Goal: Task Accomplishment & Management: Complete application form

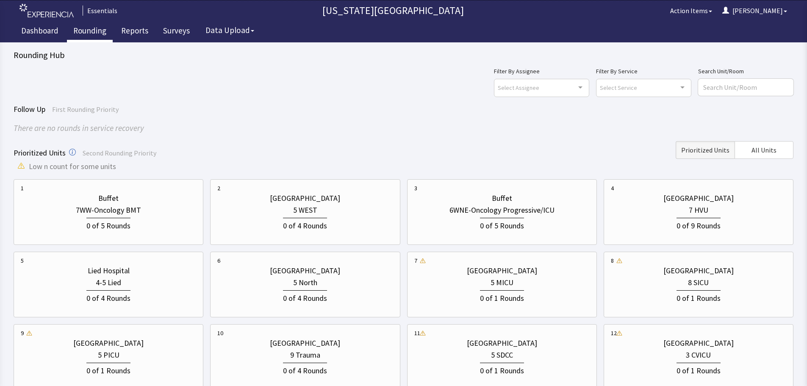
click at [366, 113] on div "Follow Up First Rounding Priority" at bounding box center [404, 109] width 780 height 12
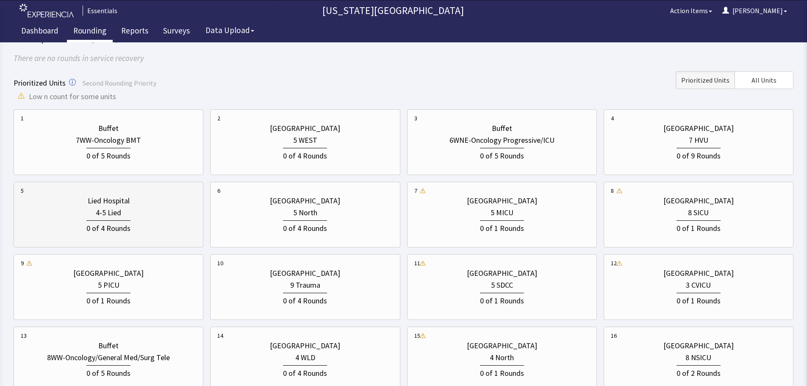
scroll to position [85, 0]
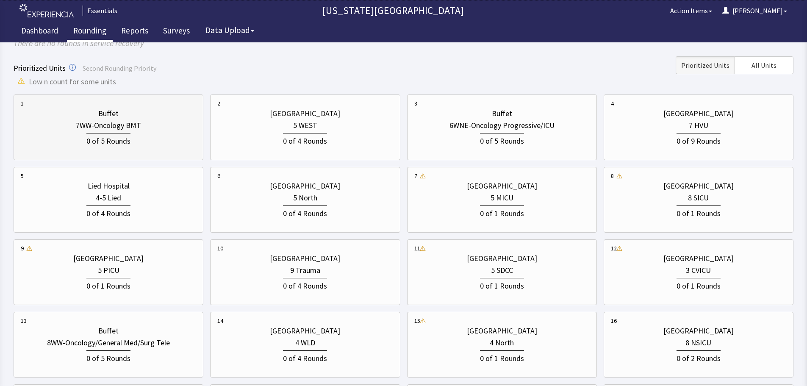
click at [117, 128] on div "7WW-Oncology BMT" at bounding box center [108, 126] width 65 height 12
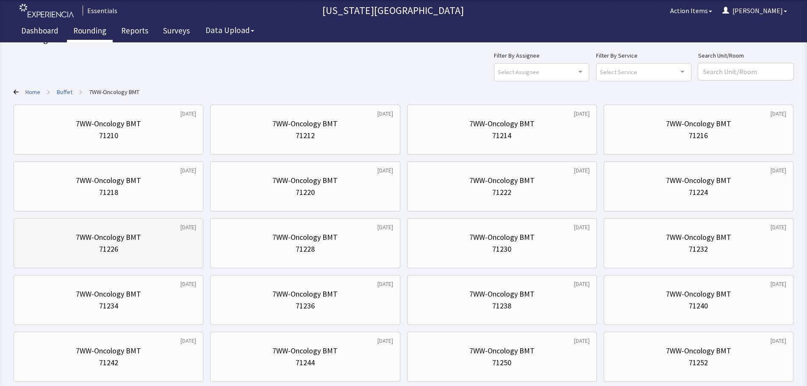
scroll to position [42, 0]
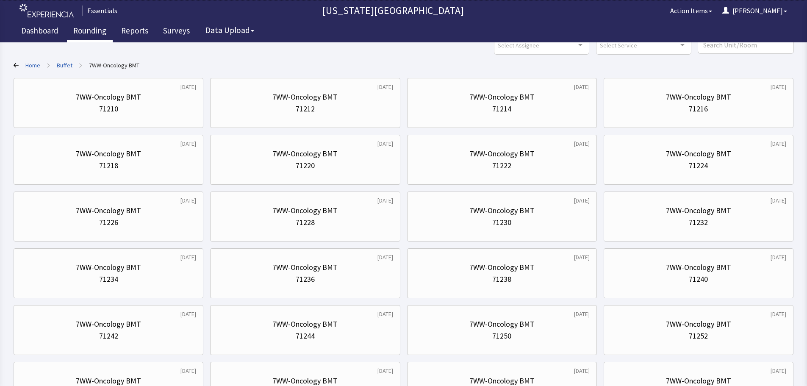
click at [100, 36] on link "Rounding" at bounding box center [90, 31] width 46 height 21
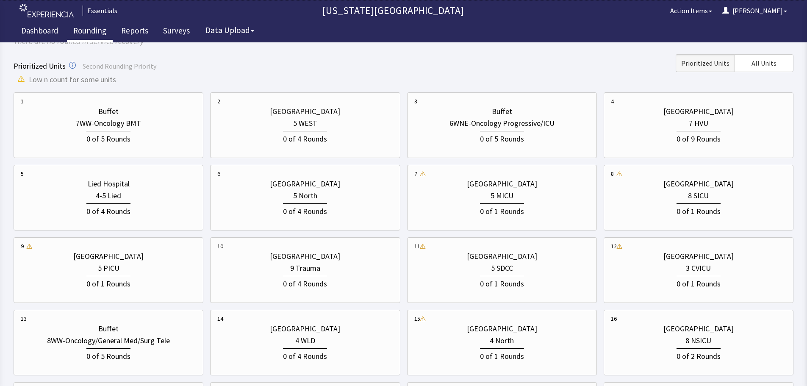
scroll to position [42, 0]
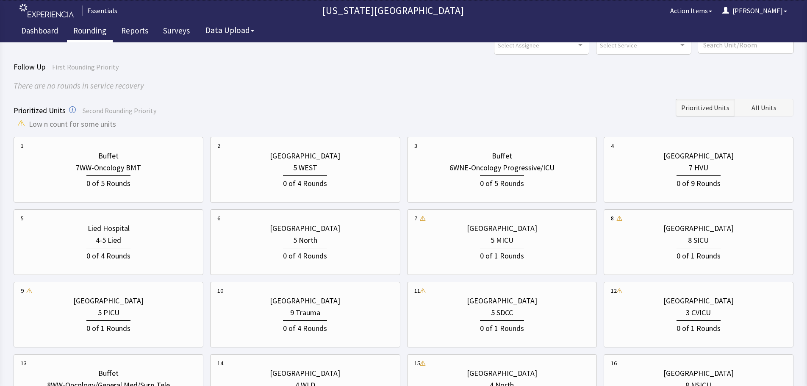
click at [761, 105] on span "All Units" at bounding box center [764, 108] width 25 height 10
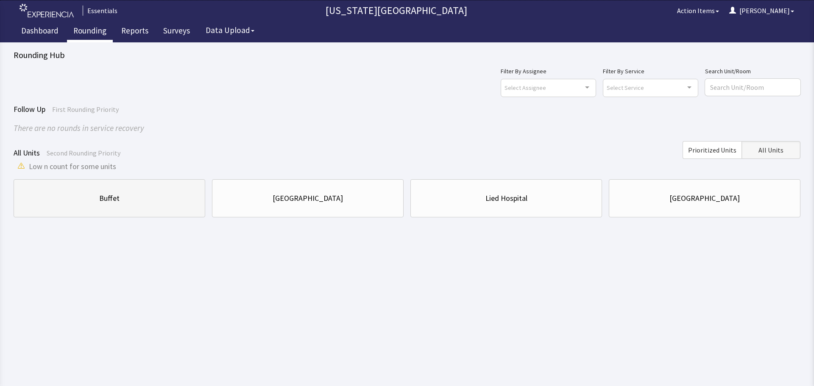
click at [122, 199] on div "Buffet" at bounding box center [109, 198] width 177 height 12
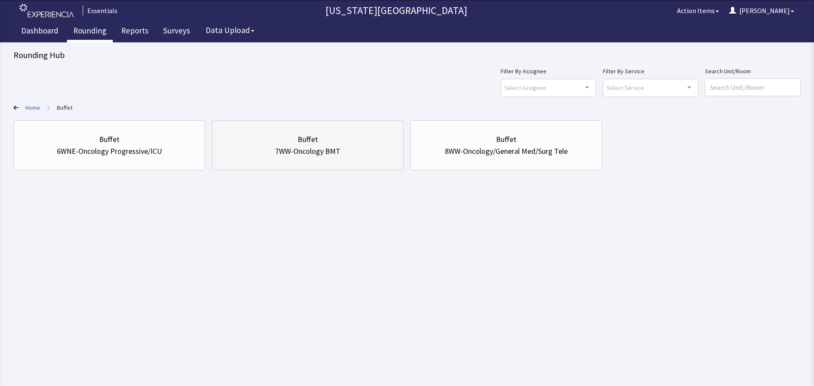
click at [362, 139] on div "Buffet" at bounding box center [307, 139] width 177 height 12
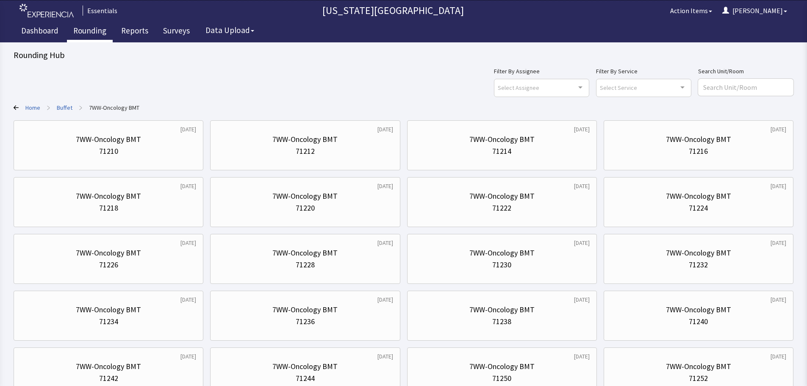
click at [34, 111] on link "Home" at bounding box center [32, 107] width 15 height 8
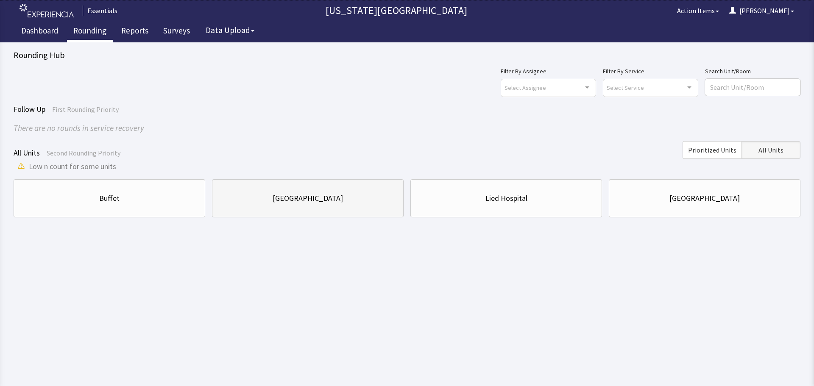
click at [302, 201] on div "[GEOGRAPHIC_DATA]" at bounding box center [307, 198] width 70 height 12
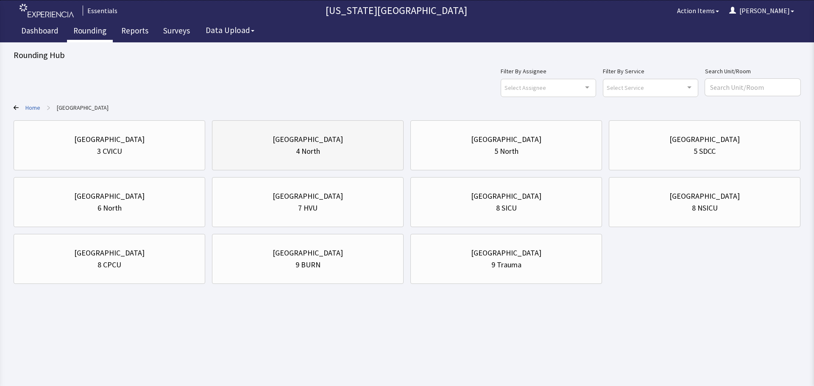
click at [292, 133] on div "[GEOGRAPHIC_DATA]" at bounding box center [307, 139] width 70 height 12
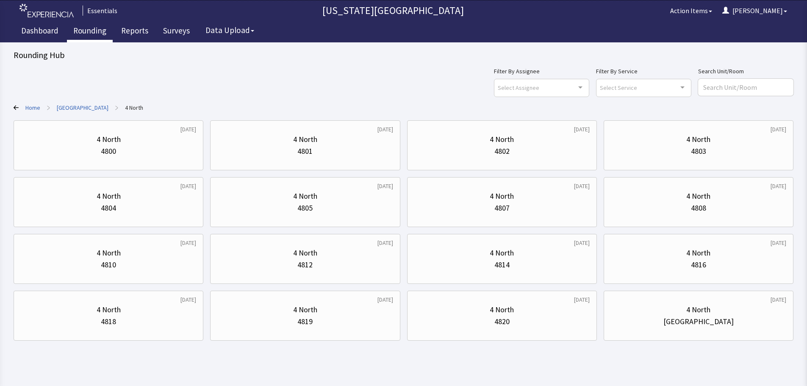
click at [37, 104] on link "Home" at bounding box center [32, 107] width 15 height 8
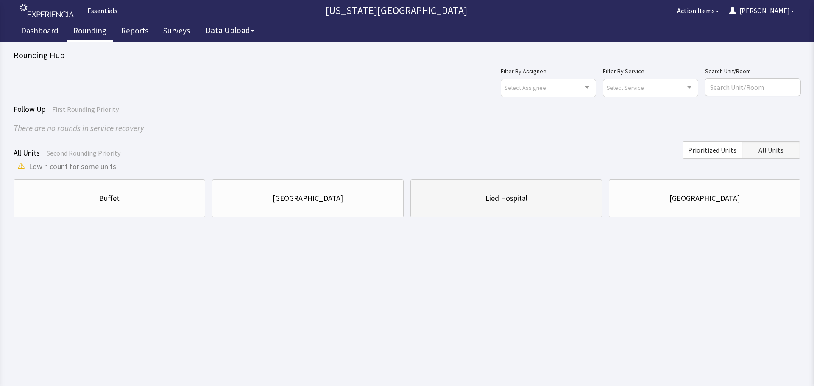
click at [492, 208] on div "Lied Hospital" at bounding box center [505, 198] width 177 height 29
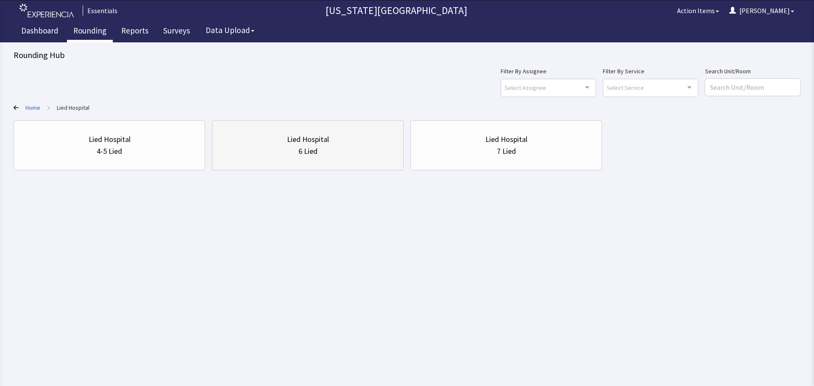
click at [350, 156] on div "6 Lied" at bounding box center [307, 151] width 177 height 12
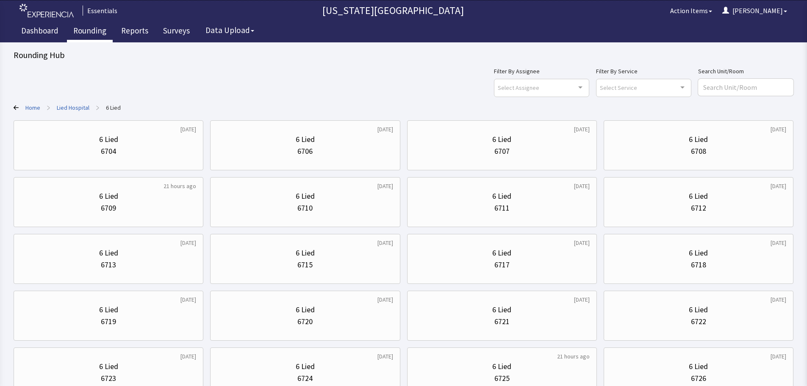
click at [32, 106] on link "Home" at bounding box center [32, 107] width 15 height 8
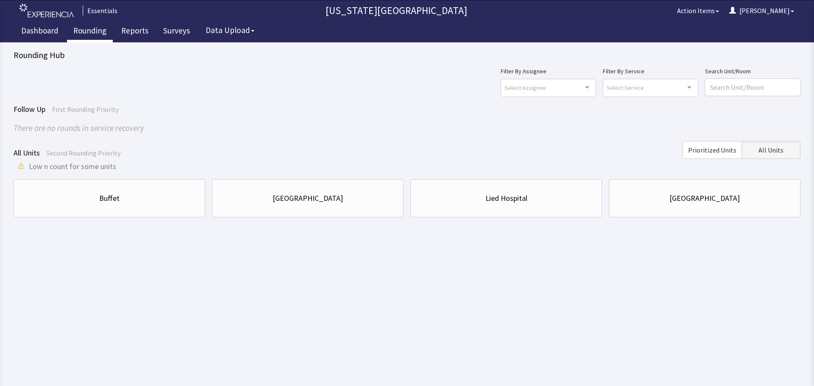
click at [115, 222] on body "Essentials [US_STATE] Medical Center Action Items [PERSON_NAME] Menu Essentials…" at bounding box center [407, 116] width 814 height 233
click at [118, 204] on div "Buffet" at bounding box center [109, 198] width 20 height 12
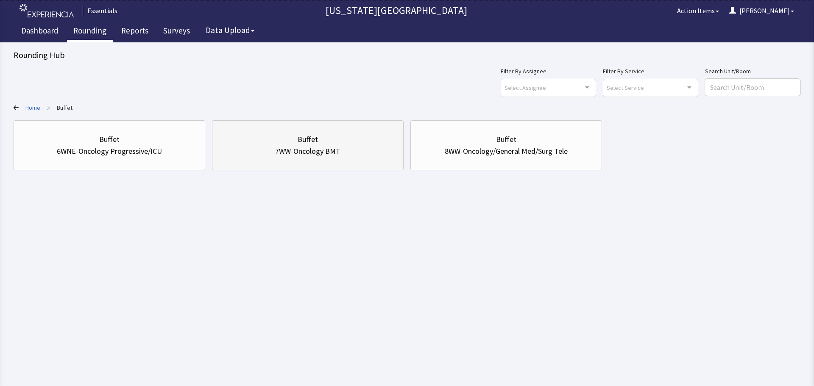
click at [357, 149] on div "7WW-Oncology BMT" at bounding box center [307, 151] width 177 height 12
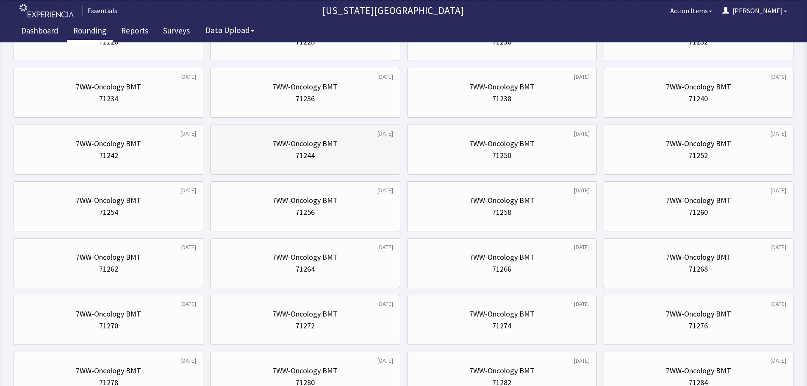
scroll to position [85, 0]
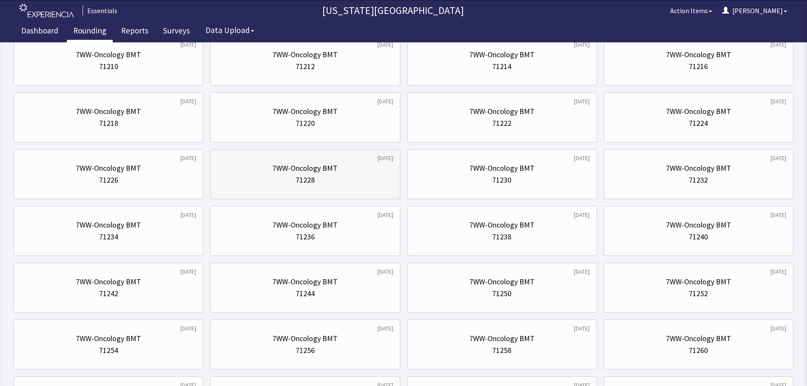
click at [281, 161] on div "7WW-Oncology BMT 71228" at bounding box center [304, 174] width 175 height 41
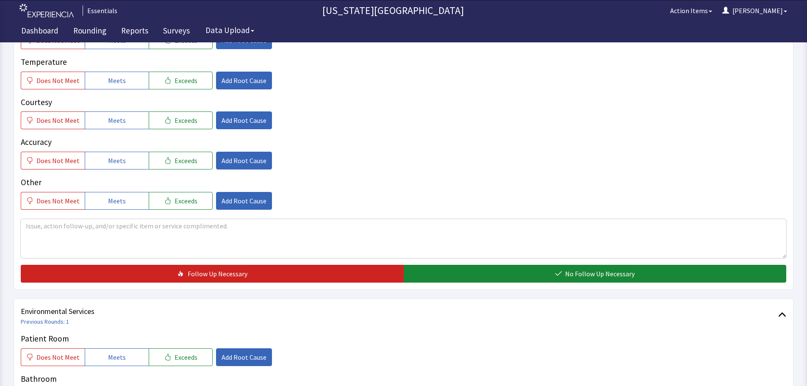
scroll to position [170, 0]
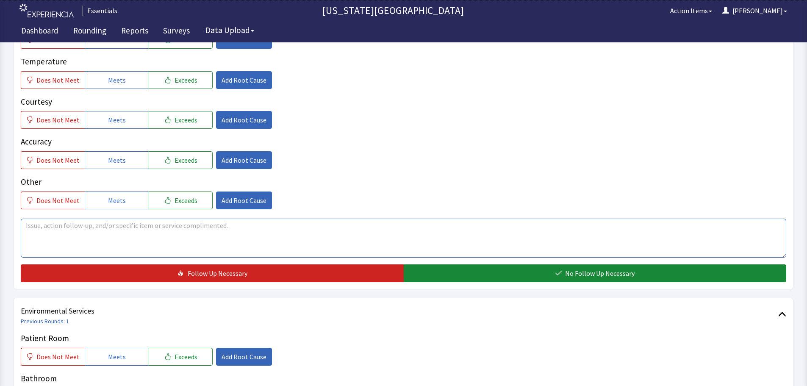
click at [70, 237] on textarea at bounding box center [404, 238] width 766 height 39
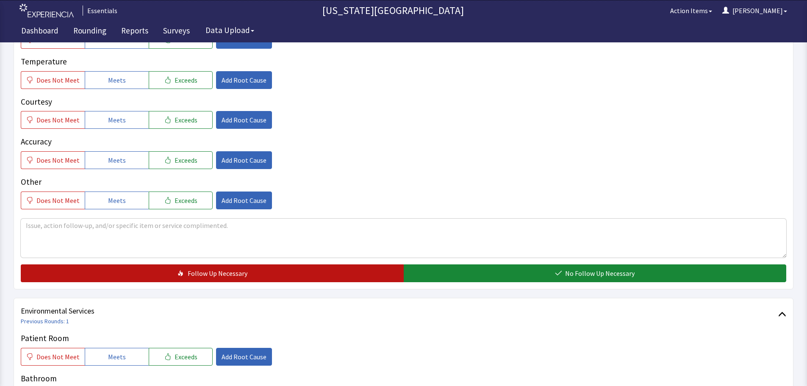
click at [180, 281] on button "Follow Up Necessary" at bounding box center [212, 273] width 383 height 18
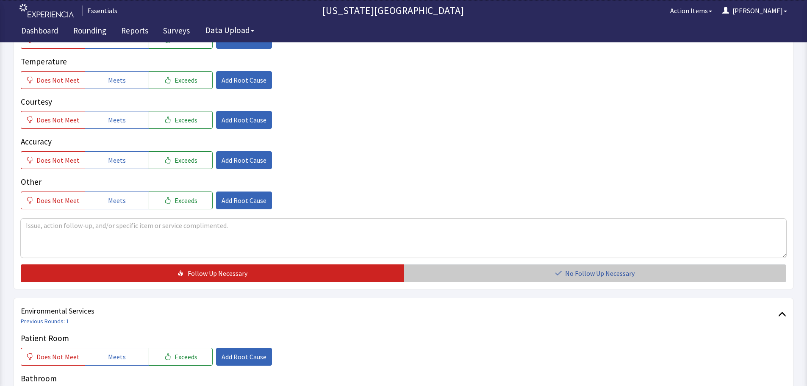
click at [597, 273] on span "No Follow Up Necessary" at bounding box center [599, 273] width 69 height 10
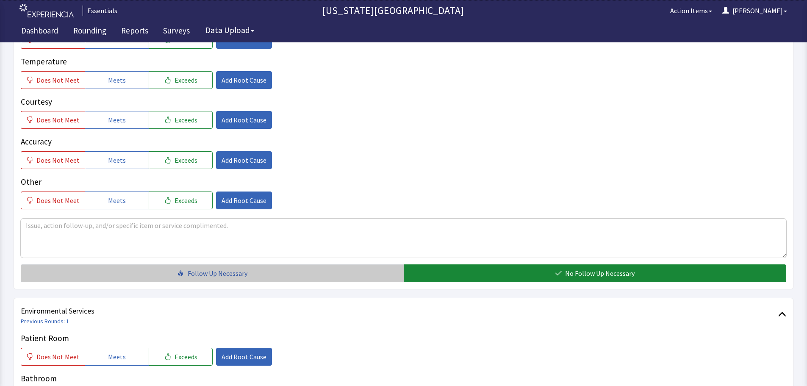
click at [197, 272] on span "Follow Up Necessary" at bounding box center [218, 273] width 60 height 10
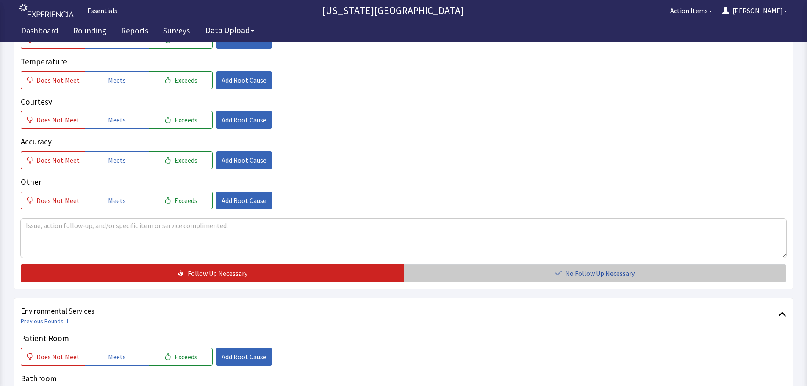
click at [554, 272] on button "No Follow Up Necessary" at bounding box center [595, 273] width 383 height 18
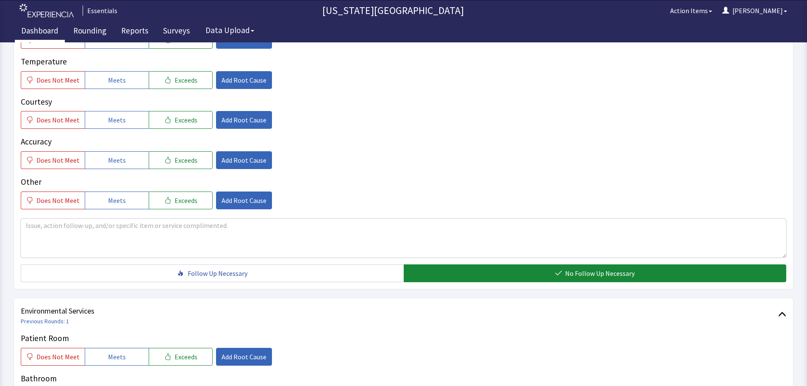
drag, startPoint x: 23, startPoint y: 19, endPoint x: 50, endPoint y: 31, distance: 29.6
click at [24, 19] on div "Essentials Nebraska Medical Center Action Items Cherylyn Menu Menu Essentials" at bounding box center [404, 10] width 778 height 21
click at [42, 28] on link "Dashboard" at bounding box center [40, 31] width 50 height 21
